Goal: Go to known website: Access a specific website the user already knows

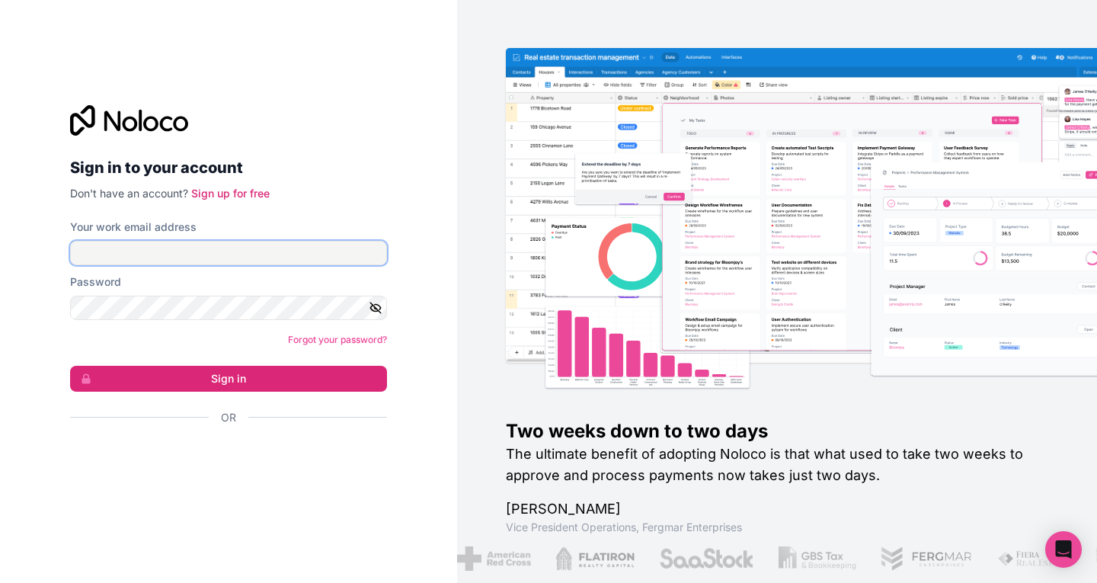
click at [174, 248] on input "Your work email address" at bounding box center [228, 253] width 317 height 24
type input "**********"
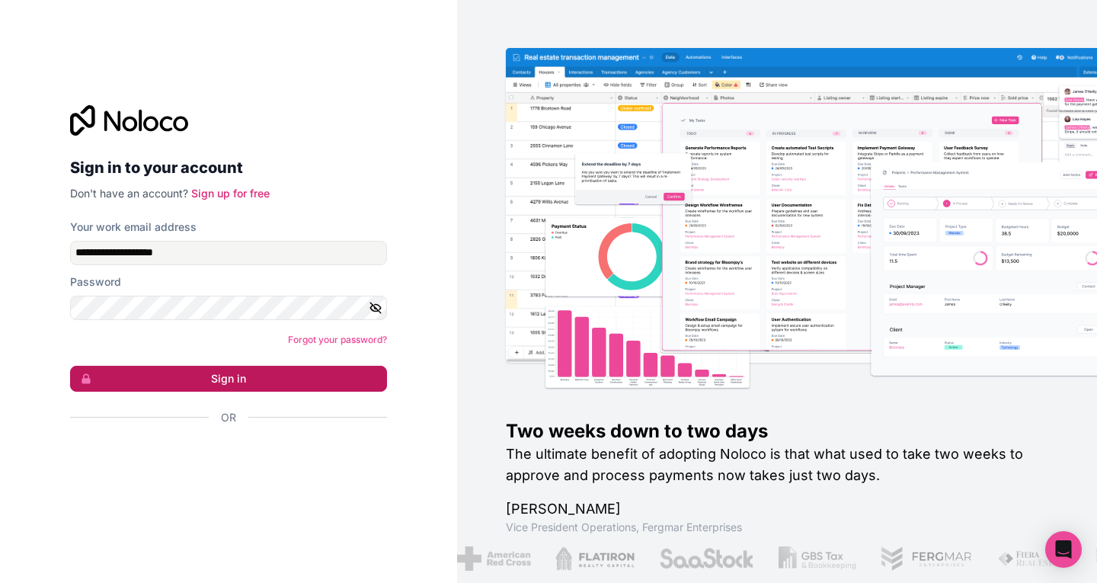
click at [225, 376] on button "Sign in" at bounding box center [228, 379] width 317 height 26
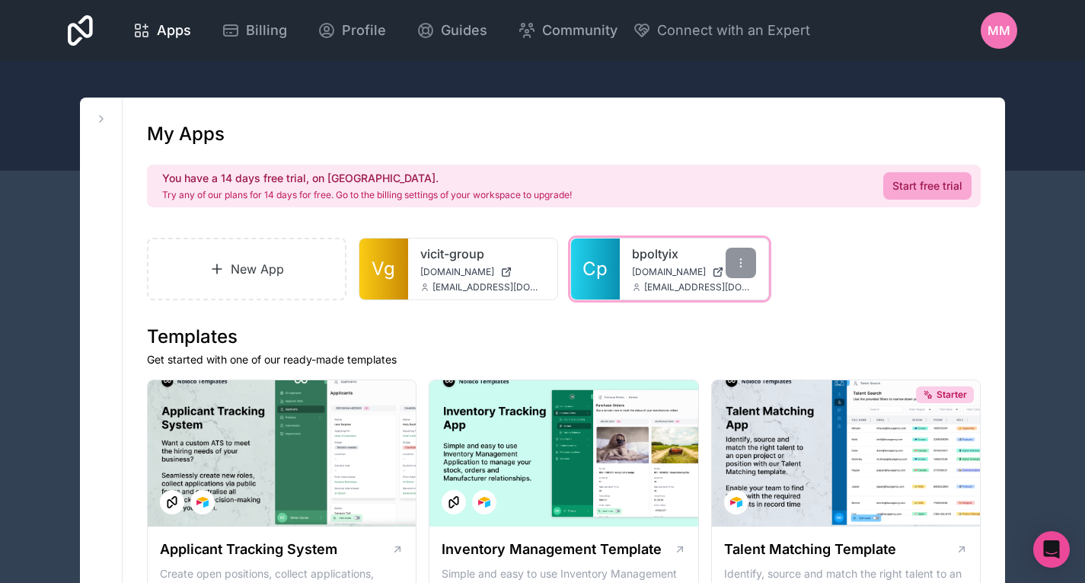
click at [652, 269] on span "[DOMAIN_NAME]" at bounding box center [669, 272] width 74 height 12
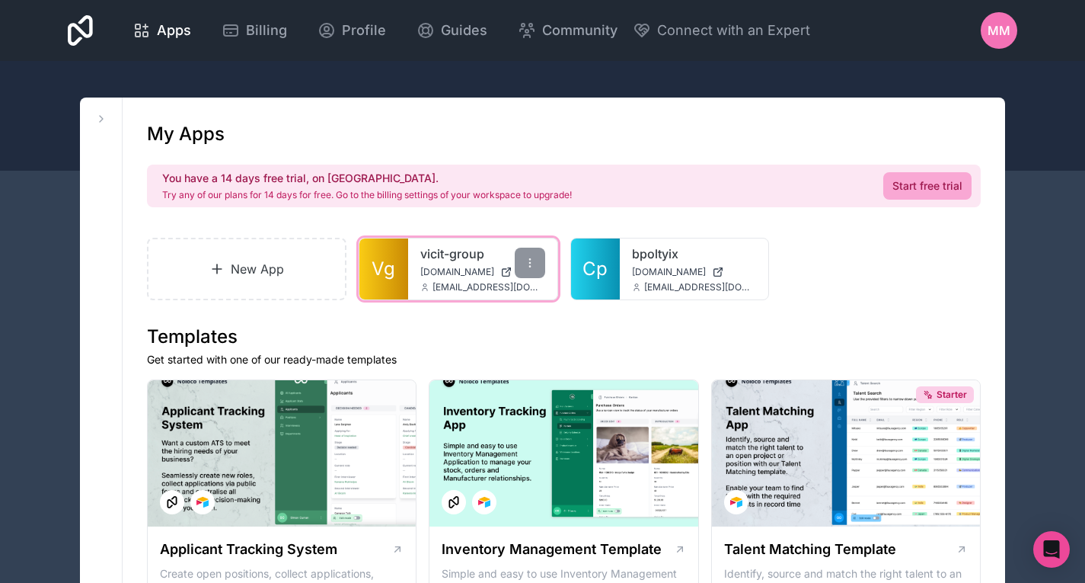
click at [437, 276] on span "[DOMAIN_NAME]" at bounding box center [457, 272] width 74 height 12
click at [455, 268] on span "[DOMAIN_NAME]" at bounding box center [457, 272] width 74 height 12
